Goal: Transaction & Acquisition: Purchase product/service

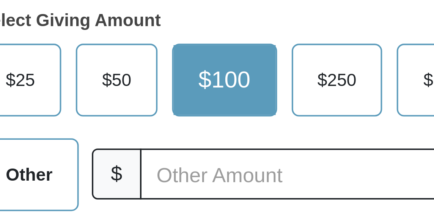
scroll to position [129, 0]
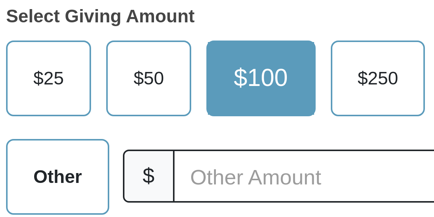
click at [155, 163] on span "$50" at bounding box center [157, 160] width 15 height 11
click at [0, 0] on input "$50" at bounding box center [0, 0] width 0 height 0
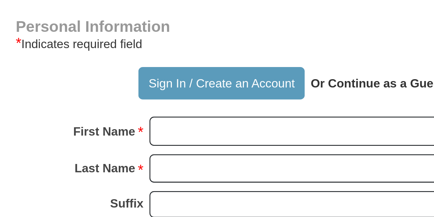
scroll to position [405, 0]
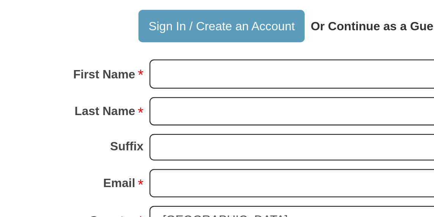
click at [252, 130] on strong "Or Continue as a Guest" at bounding box center [253, 132] width 59 height 6
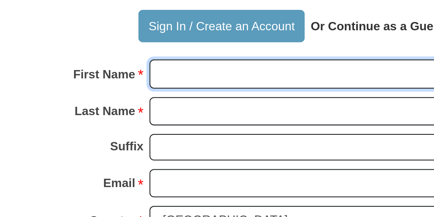
click at [214, 153] on input "First Name *" at bounding box center [246, 153] width 187 height 13
type input "[PERSON_NAME]"
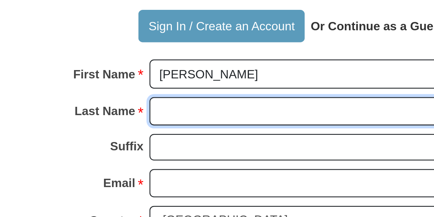
type input "[PERSON_NAME]"
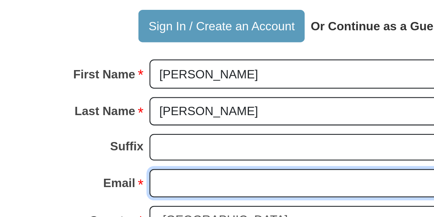
type input "[EMAIL_ADDRESS][DOMAIN_NAME]"
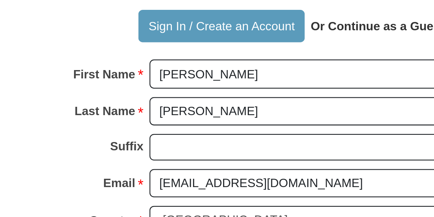
type input "[STREET_ADDRESS]"
type input "[GEOGRAPHIC_DATA]"
type input "34711"
type input "14078180699"
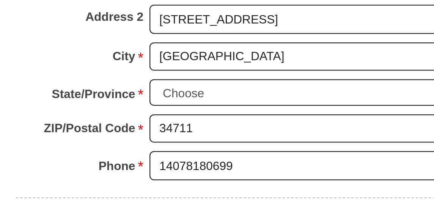
scroll to position [527, 0]
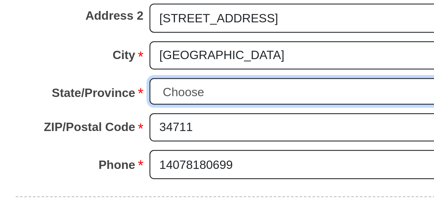
click at [197, 155] on select "Choose [US_STATE] [US_STATE] [US_STATE] [US_STATE] [US_STATE] Armed Forces Amer…" at bounding box center [246, 161] width 187 height 12
select select "FL"
click at [153, 155] on select "Choose [US_STATE] [US_STATE] [US_STATE] [US_STATE] [US_STATE] Armed Forces Amer…" at bounding box center [246, 161] width 187 height 12
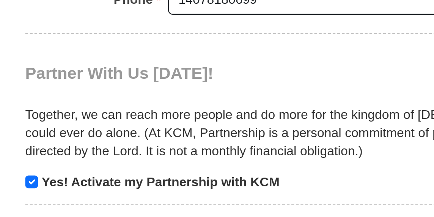
scroll to position [631, 0]
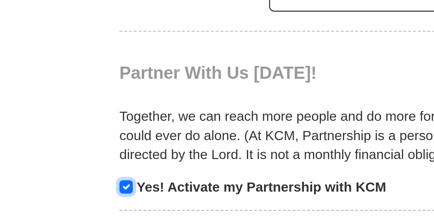
click at [98, 163] on input "checkbox" at bounding box center [96, 165] width 5 height 5
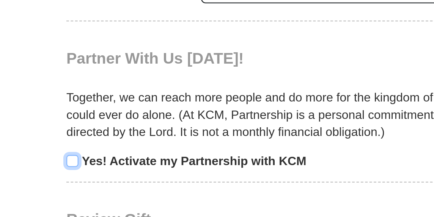
scroll to position [692, 0]
click at [98, 102] on input "checkbox" at bounding box center [96, 104] width 5 height 5
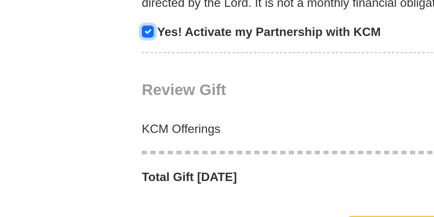
click at [96, 102] on input "checkbox" at bounding box center [96, 104] width 5 height 5
checkbox input "false"
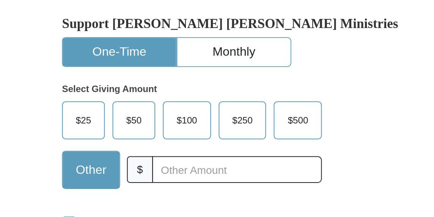
scroll to position [224, 0]
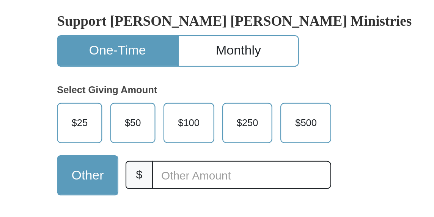
click at [162, 66] on span "$50" at bounding box center [157, 66] width 15 height 11
click at [0, 0] on input "$50" at bounding box center [0, 0] width 0 height 0
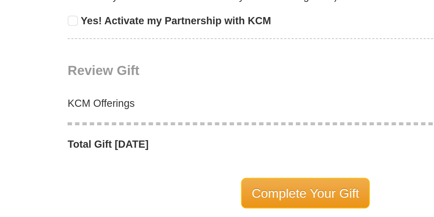
scroll to position [683, 0]
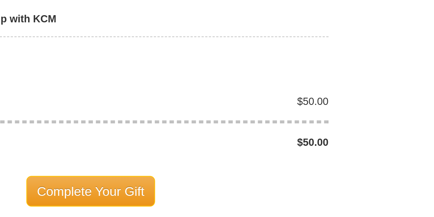
click at [219, 202] on span "Complete Your Gift" at bounding box center [217, 204] width 67 height 16
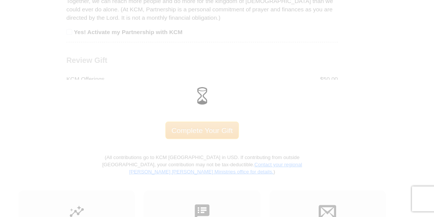
scroll to position [749, 0]
